Goal: Task Accomplishment & Management: Manage account settings

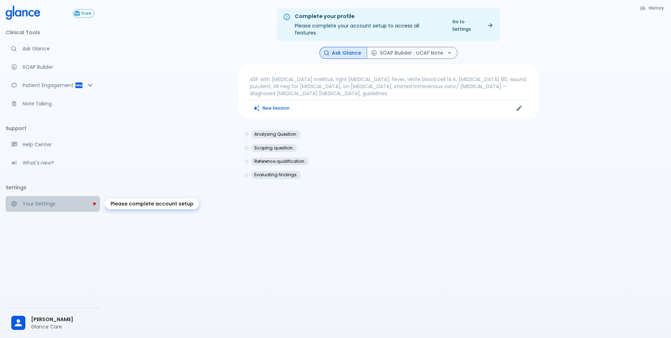
click at [33, 201] on p "Your Settings" at bounding box center [59, 203] width 72 height 7
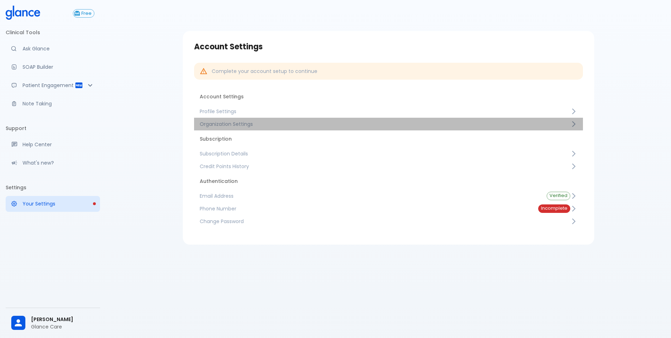
click at [226, 126] on span "Organization Settings" at bounding box center [385, 123] width 370 height 7
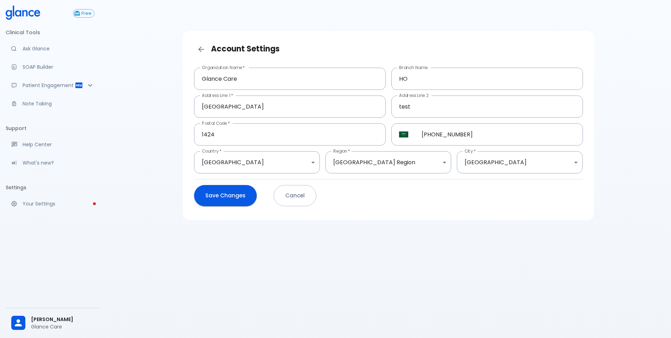
click at [287, 201] on button "Cancel" at bounding box center [295, 195] width 43 height 21
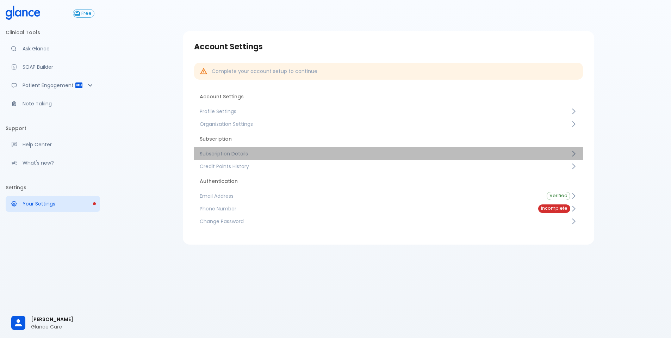
click at [228, 152] on span "Subscription Details" at bounding box center [385, 153] width 370 height 7
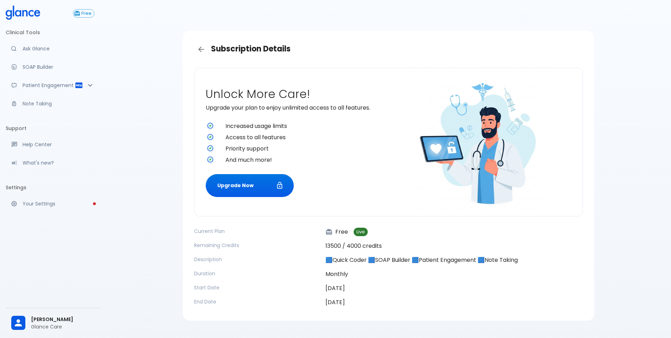
click at [61, 315] on span "[PERSON_NAME]" at bounding box center [62, 318] width 63 height 7
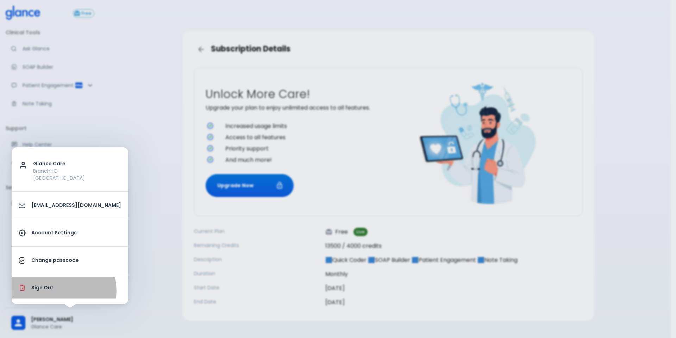
click at [63, 290] on p "Sign Out" at bounding box center [76, 287] width 90 height 7
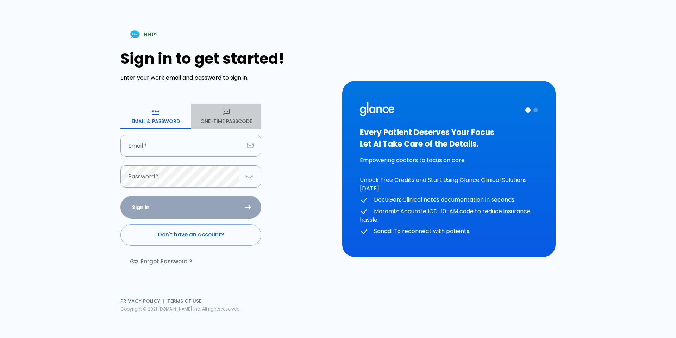
drag, startPoint x: 219, startPoint y: 117, endPoint x: 196, endPoint y: 139, distance: 31.9
click at [218, 118] on button "One-Time Passcode" at bounding box center [226, 116] width 70 height 25
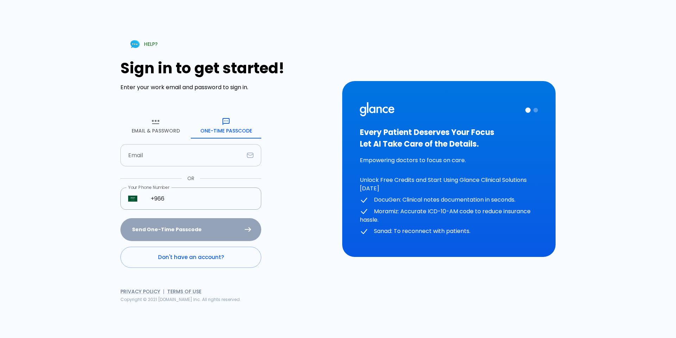
click at [189, 149] on input "Email" at bounding box center [182, 155] width 124 height 22
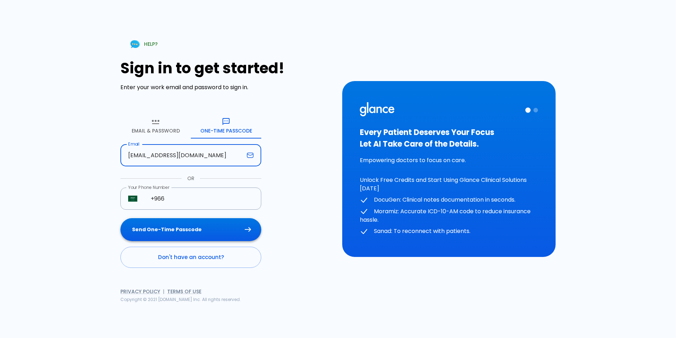
type input "[EMAIL_ADDRESS][DOMAIN_NAME]"
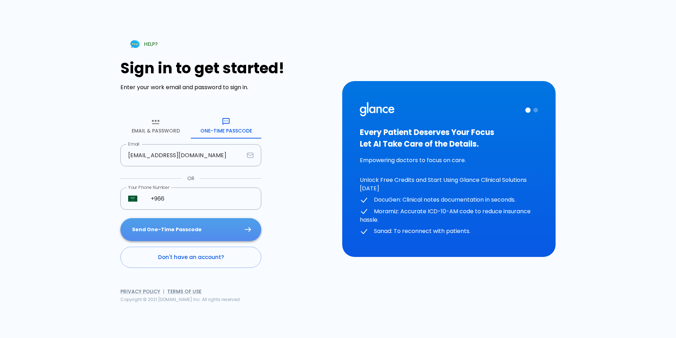
click at [206, 232] on button "Send One-Time Passcode" at bounding box center [190, 229] width 141 height 23
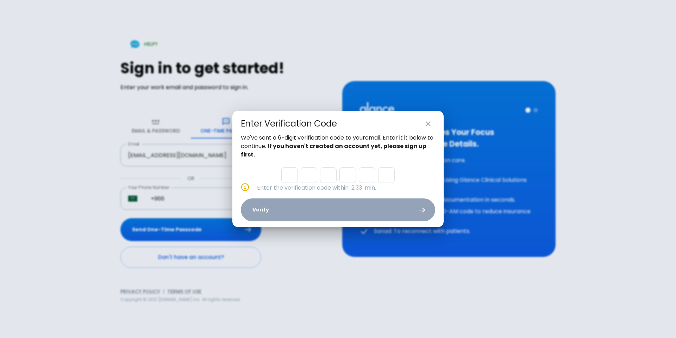
click at [289, 180] on input "Please enter OTP character 1" at bounding box center [289, 174] width 17 height 15
paste input "5"
type input "0"
type input "8"
type input "0"
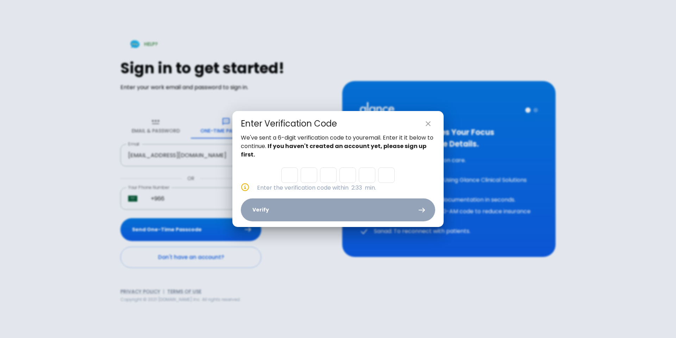
type input "3"
type input "6"
type input "5"
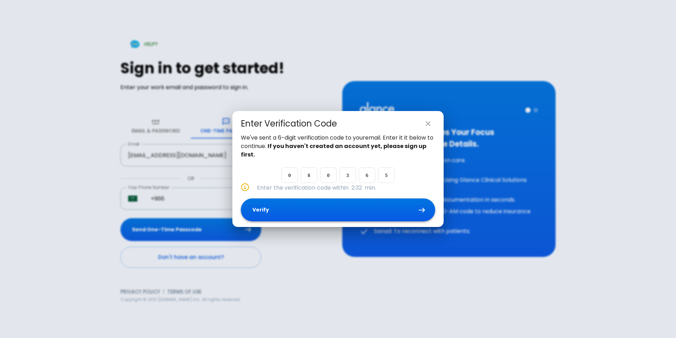
click at [316, 207] on button "Verify" at bounding box center [338, 209] width 194 height 23
